Goal: Task Accomplishment & Management: Use online tool/utility

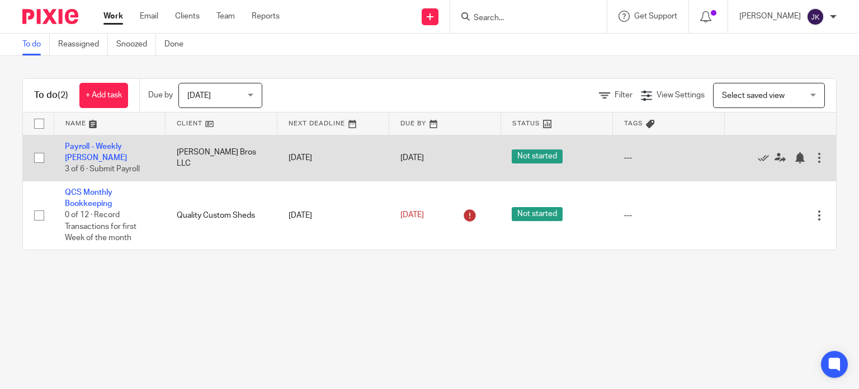
click at [366, 154] on td "[DATE]" at bounding box center [333, 158] width 112 height 46
click at [127, 145] on link "Payroll - Weekly [PERSON_NAME]" at bounding box center [96, 152] width 62 height 19
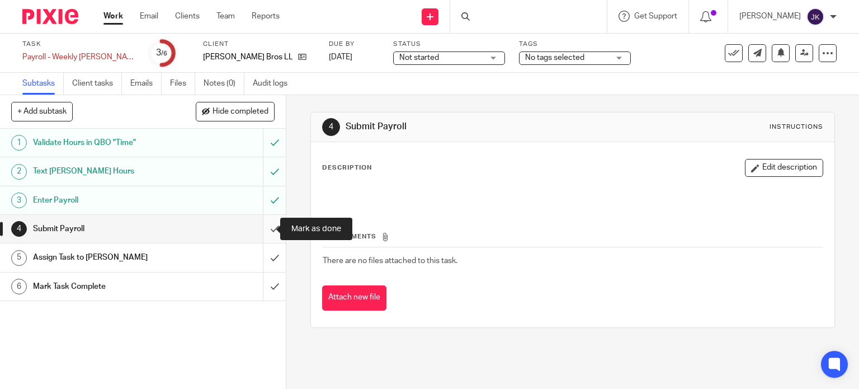
click at [262, 227] on input "submit" at bounding box center [143, 229] width 286 height 28
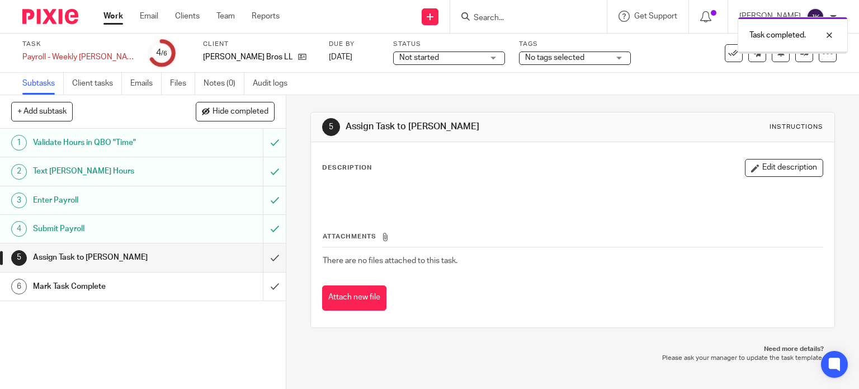
click at [262, 254] on input "submit" at bounding box center [143, 257] width 286 height 28
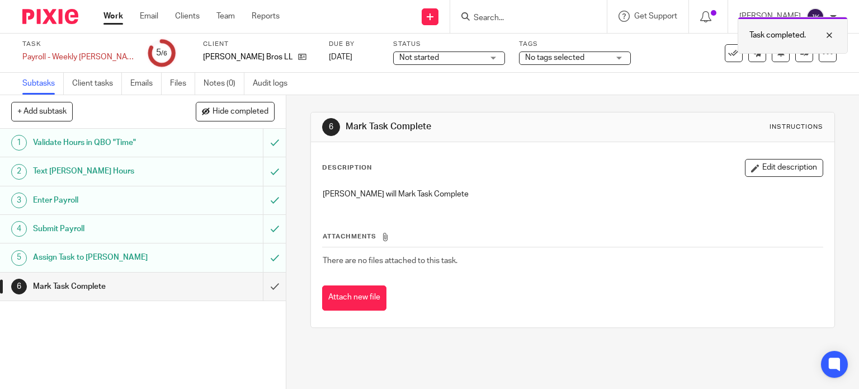
click at [797, 48] on div "Task completed." at bounding box center [793, 35] width 110 height 37
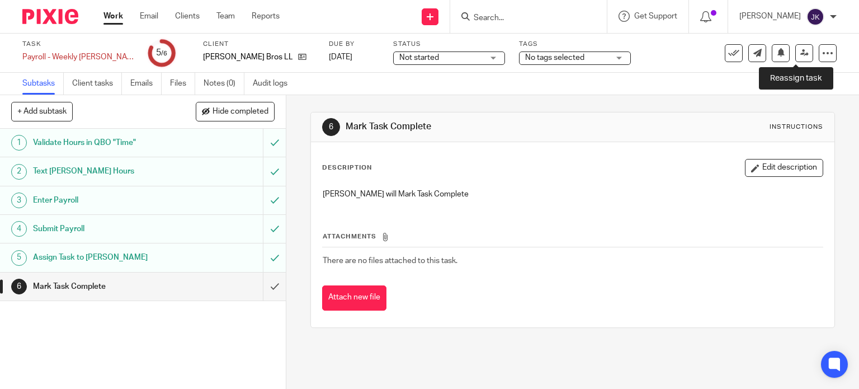
click at [800, 53] on icon at bounding box center [804, 53] width 8 height 8
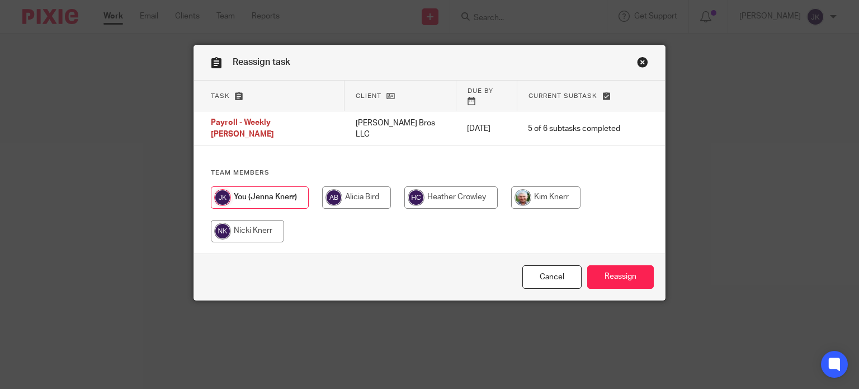
click at [556, 168] on div "Team members" at bounding box center [429, 210] width 471 height 84
click at [555, 186] on input "radio" at bounding box center [545, 197] width 69 height 22
radio input "true"
click at [616, 282] on input "Reassign" at bounding box center [620, 277] width 67 height 24
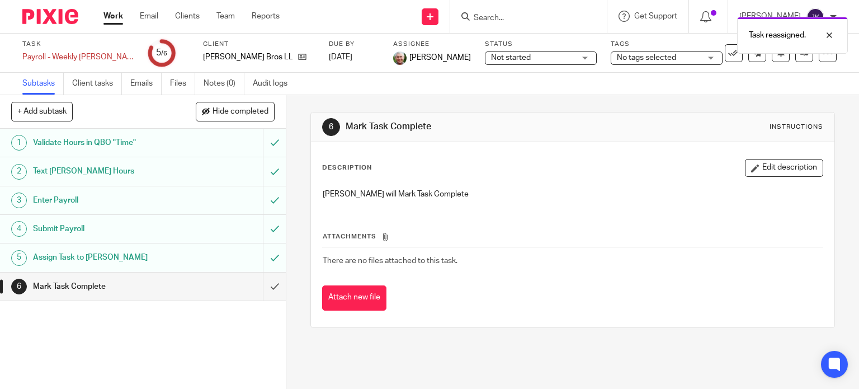
click at [116, 13] on link "Work" at bounding box center [113, 16] width 20 height 11
